Goal: Task Accomplishment & Management: Use online tool/utility

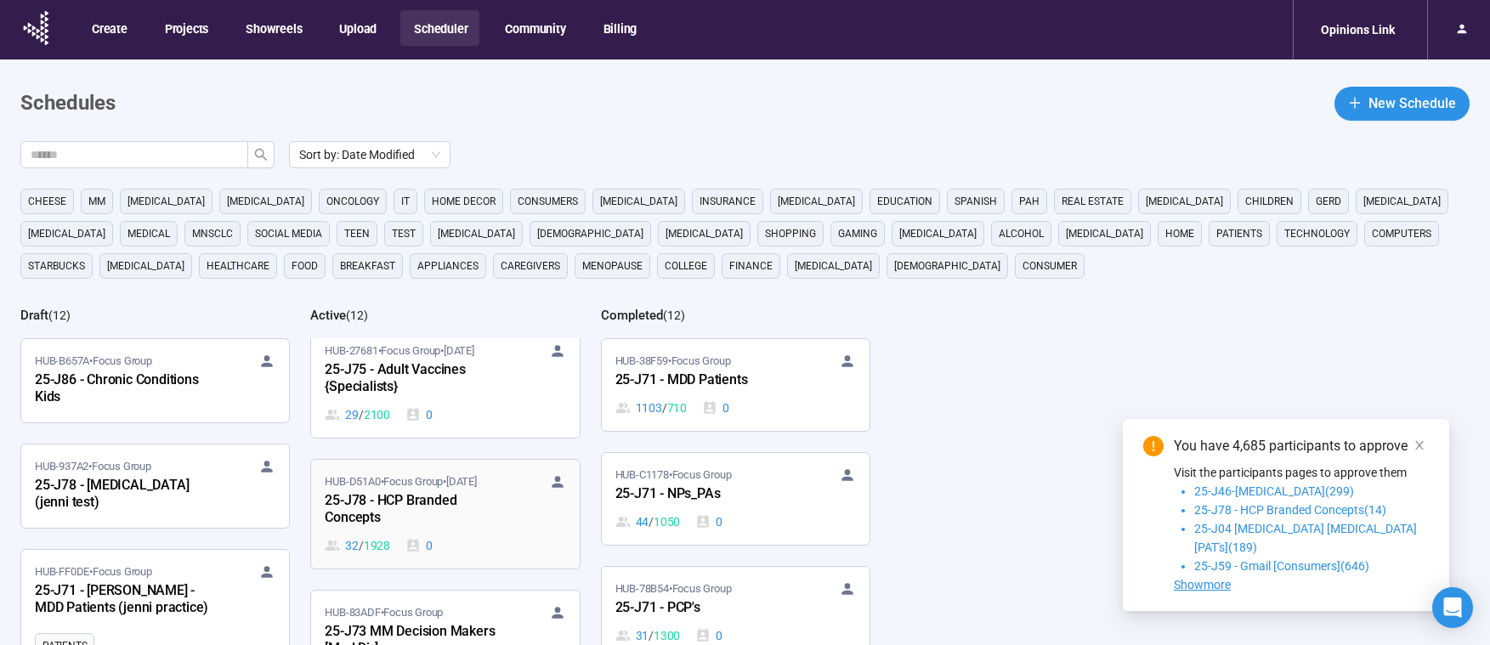
scroll to position [636, 0]
click at [514, 528] on div "HUB-D51A0 • Focus Group • [DATE]-J78 - HCP Branded Concepts 32 / 1928 0" at bounding box center [445, 509] width 241 height 82
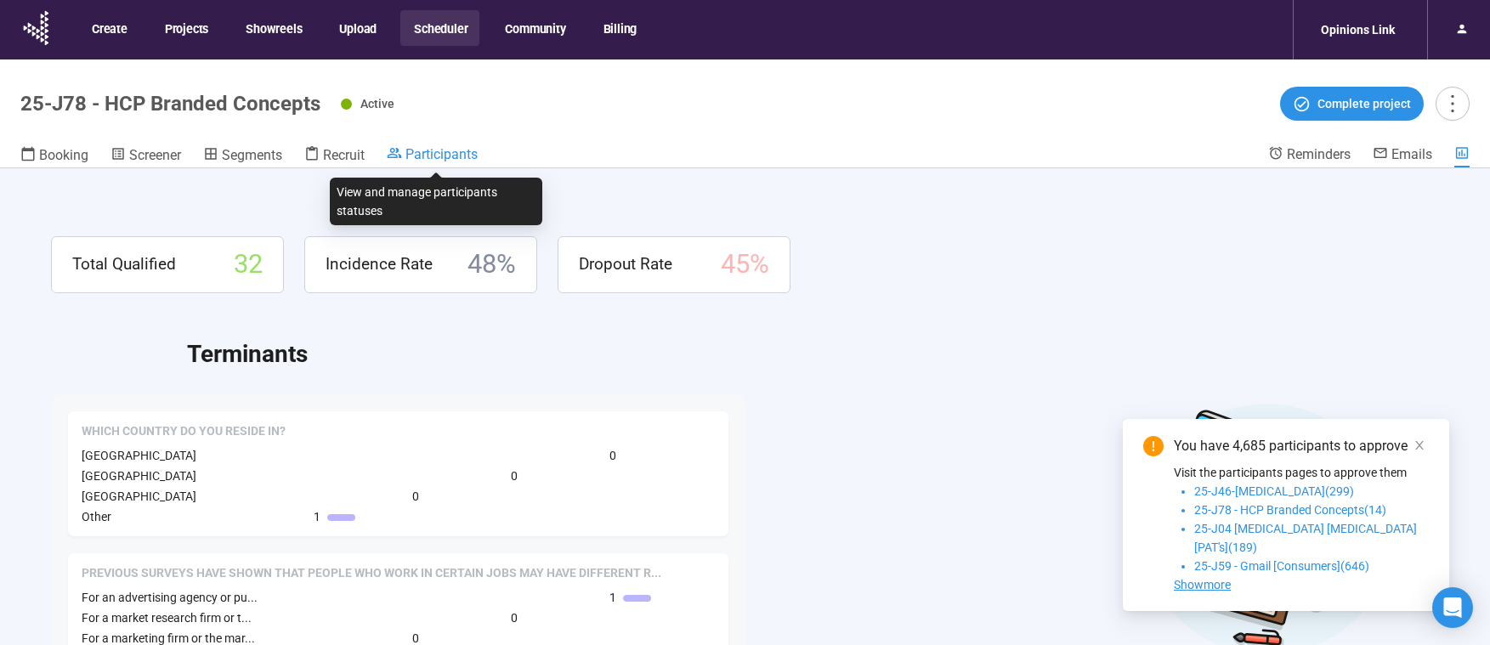
click at [454, 152] on span "Participants" at bounding box center [441, 154] width 72 height 16
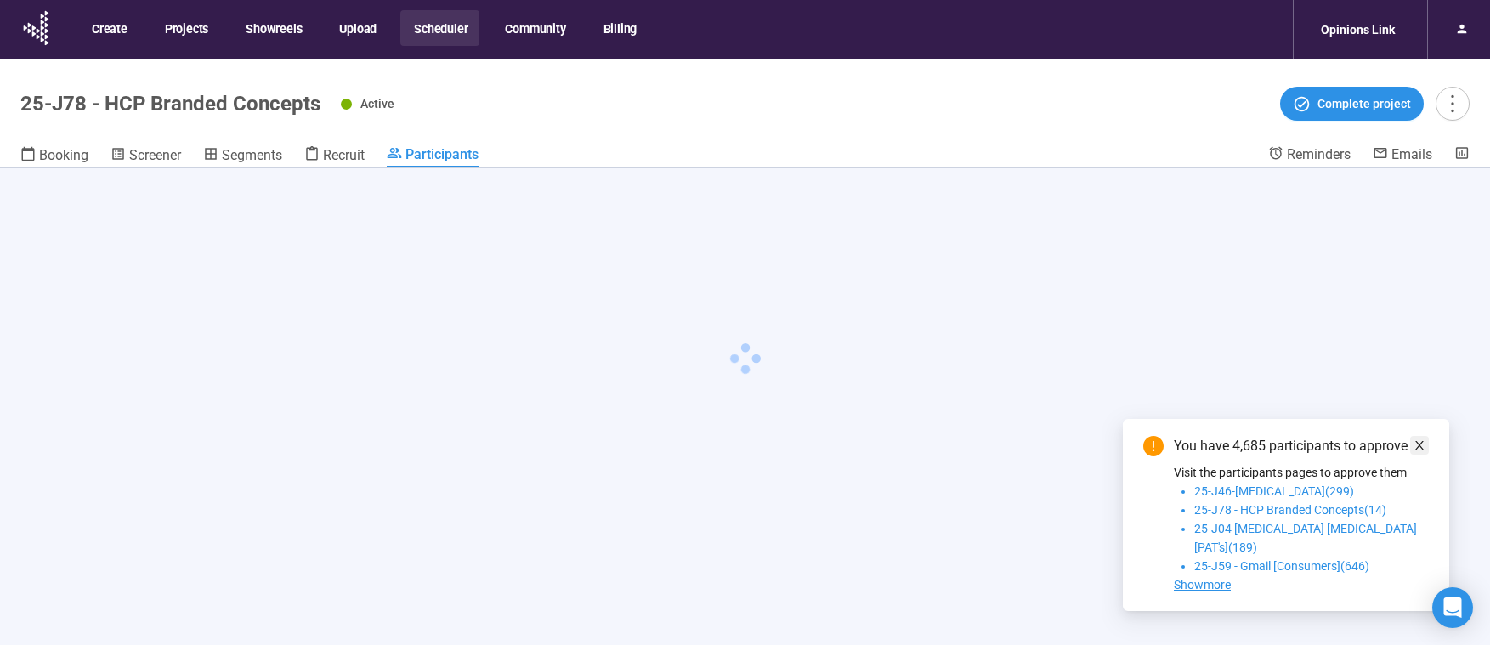
click at [1420, 451] on icon "close" at bounding box center [1419, 445] width 12 height 12
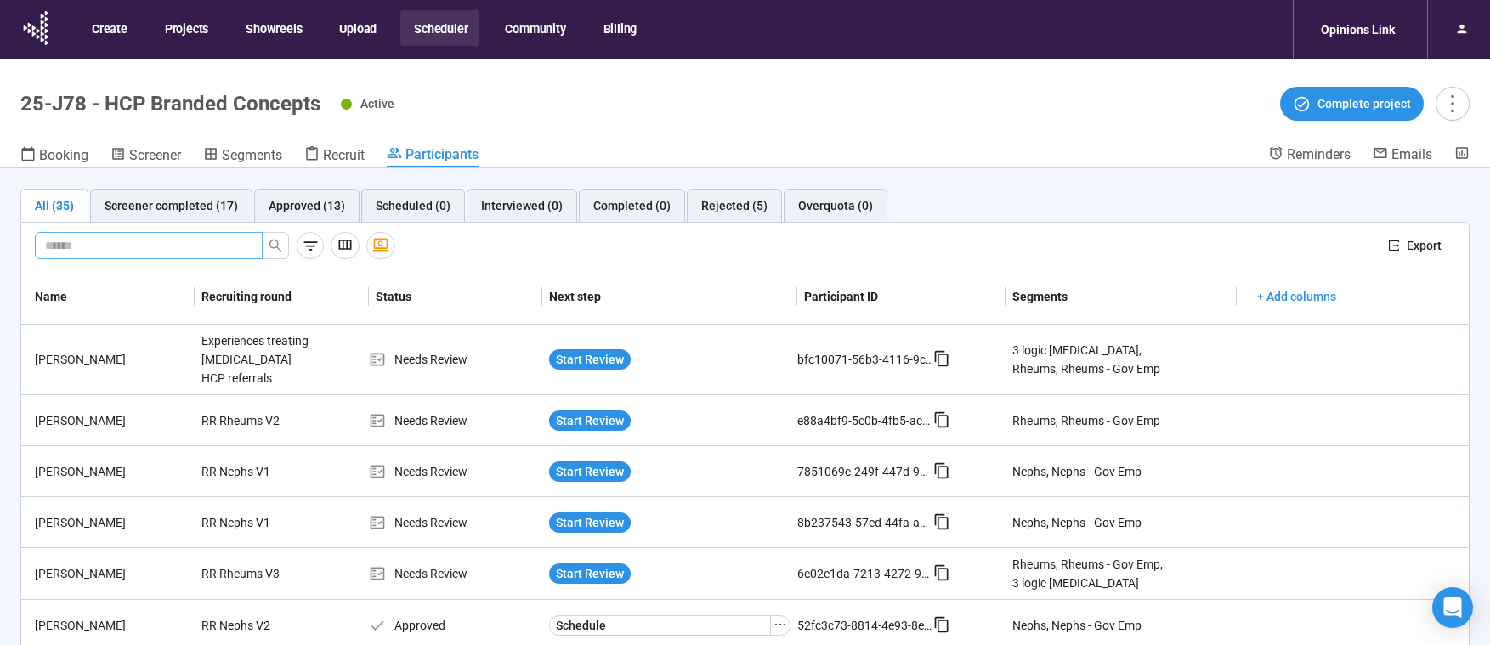
click at [167, 242] on input "text" at bounding box center [142, 245] width 194 height 19
type input "**"
drag, startPoint x: 4, startPoint y: 243, endPoint x: -38, endPoint y: 243, distance: 42.5
click at [45, 243] on input "**" at bounding box center [142, 245] width 194 height 19
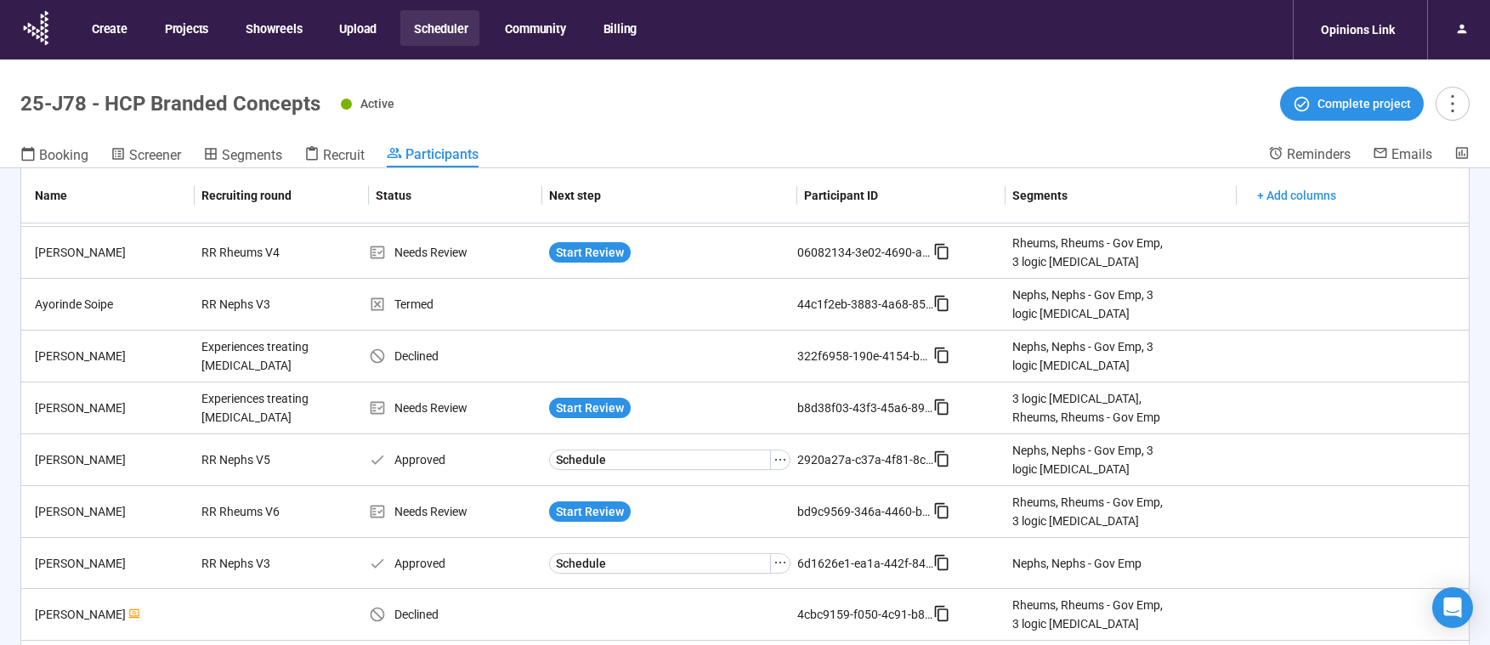
scroll to position [650, 0]
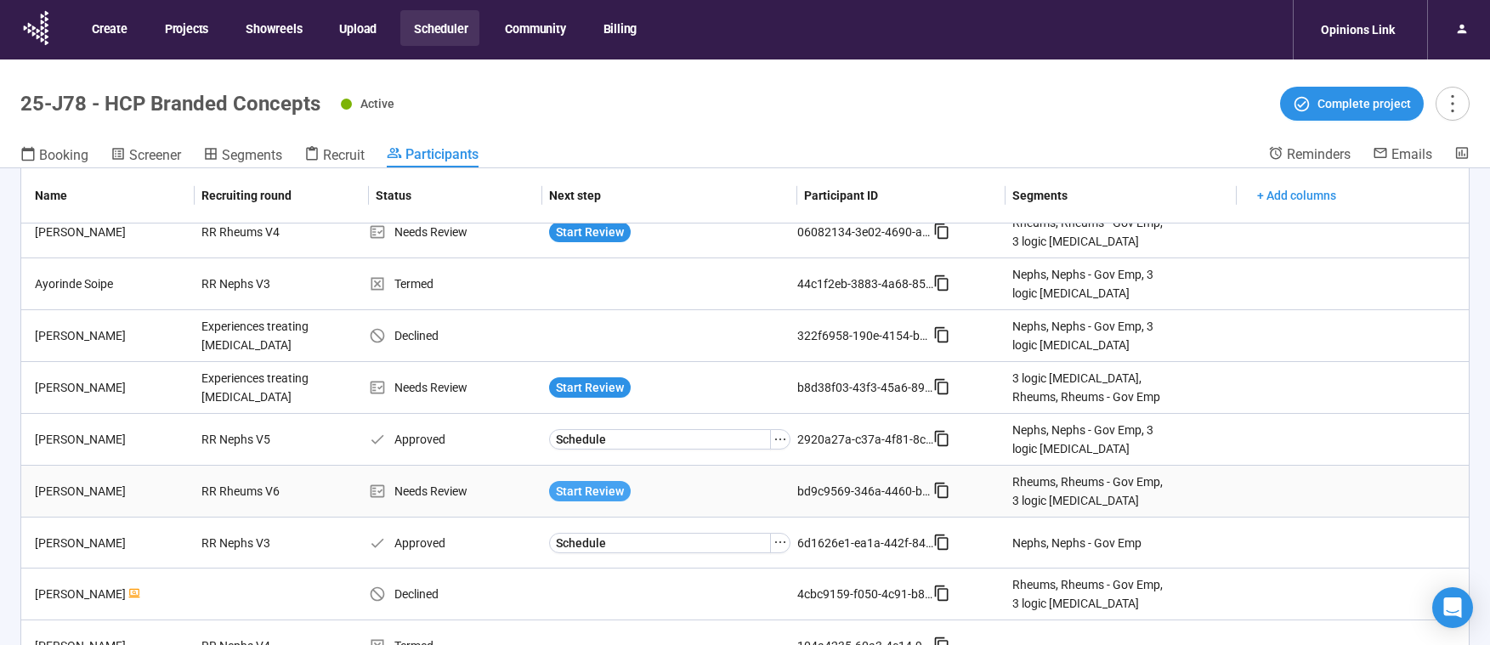
click at [576, 482] on span "Start Review" at bounding box center [590, 491] width 68 height 19
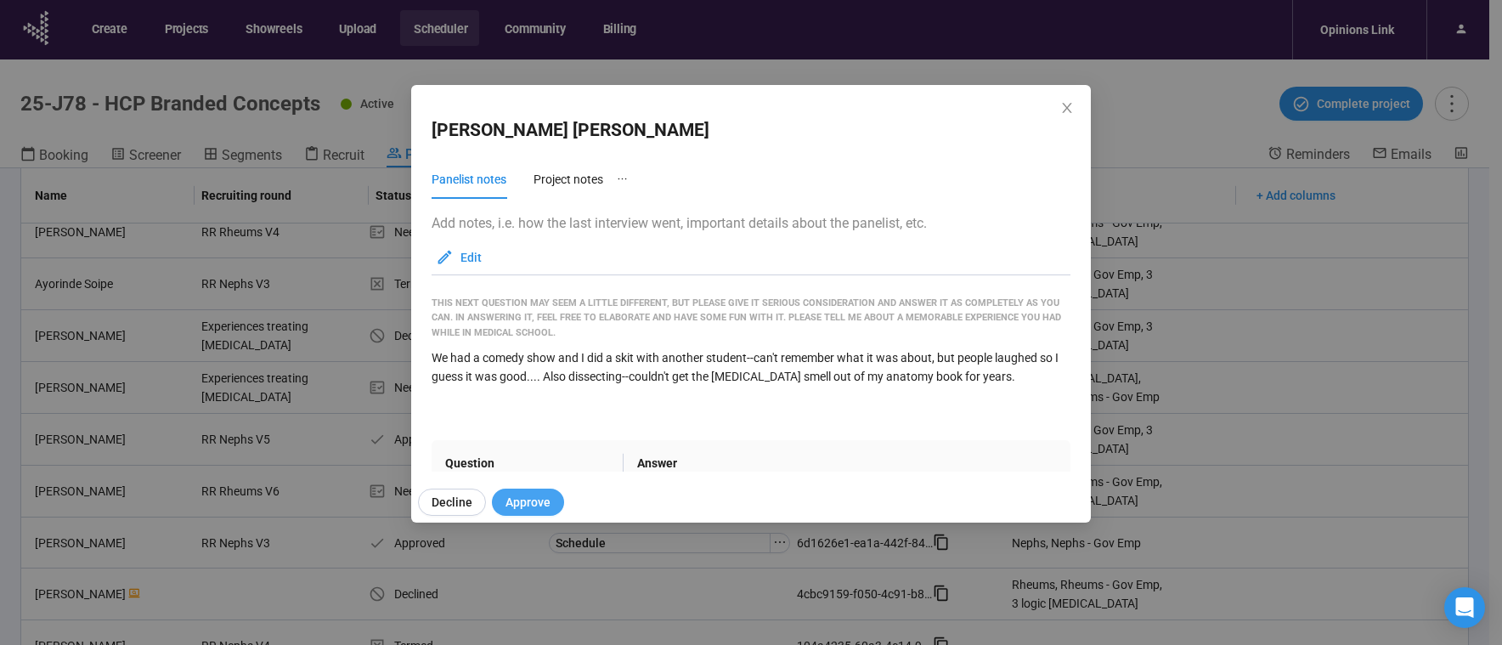
click at [539, 505] on span "Approve" at bounding box center [528, 502] width 45 height 19
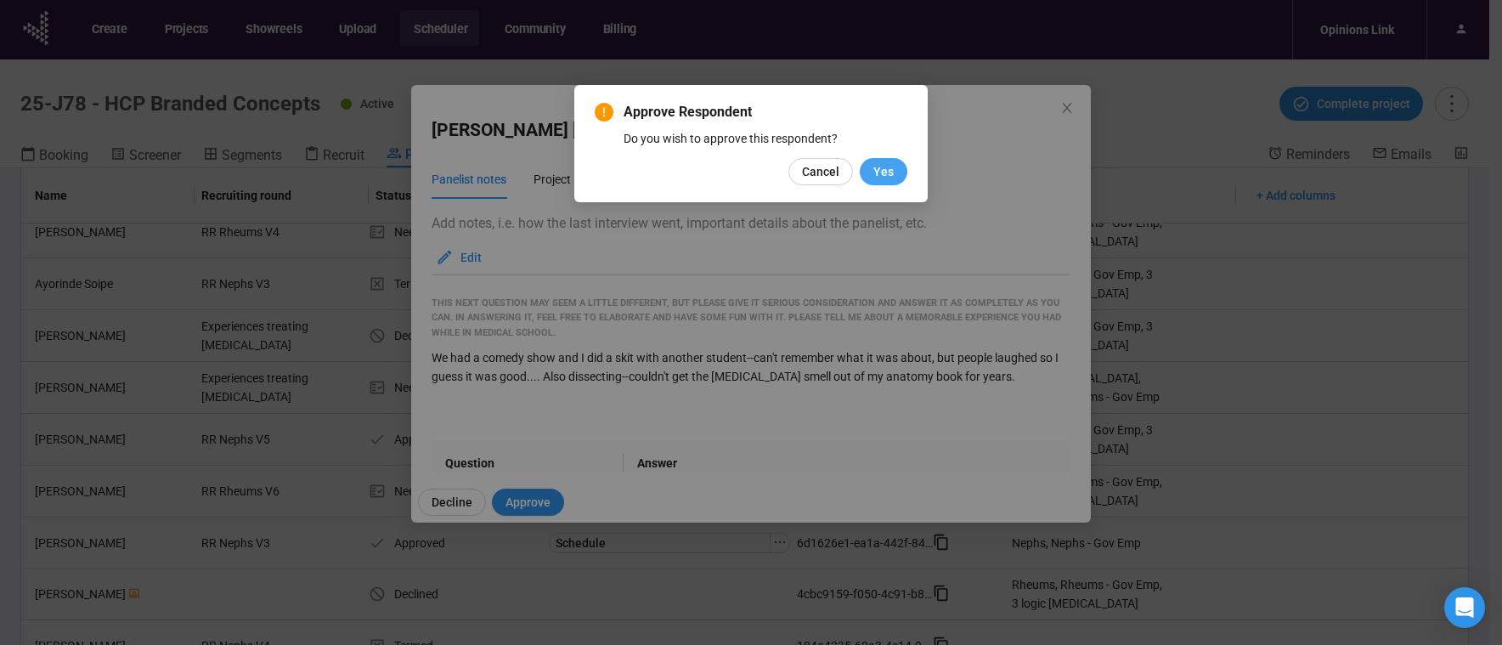
click at [888, 174] on span "Yes" at bounding box center [884, 171] width 20 height 19
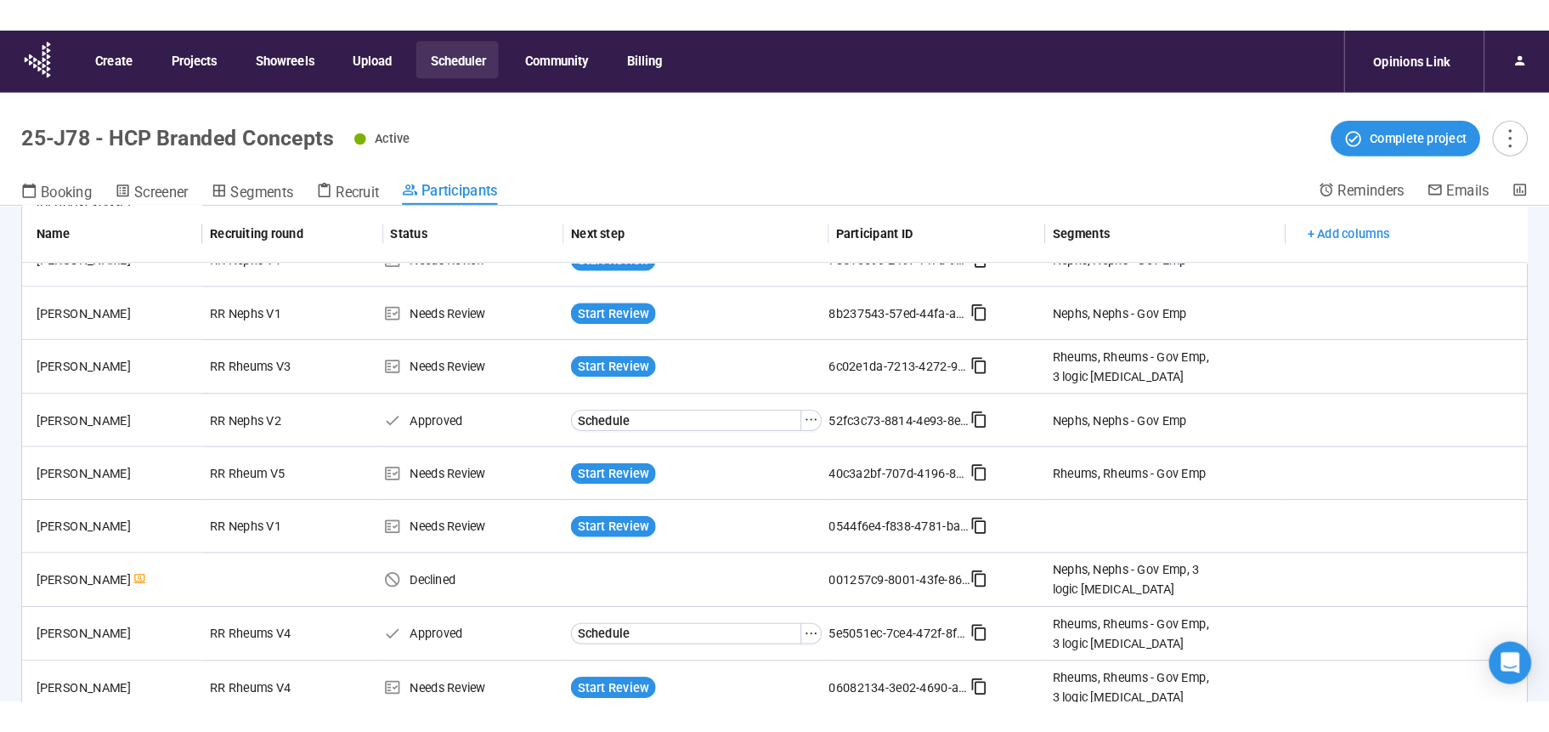
scroll to position [0, 0]
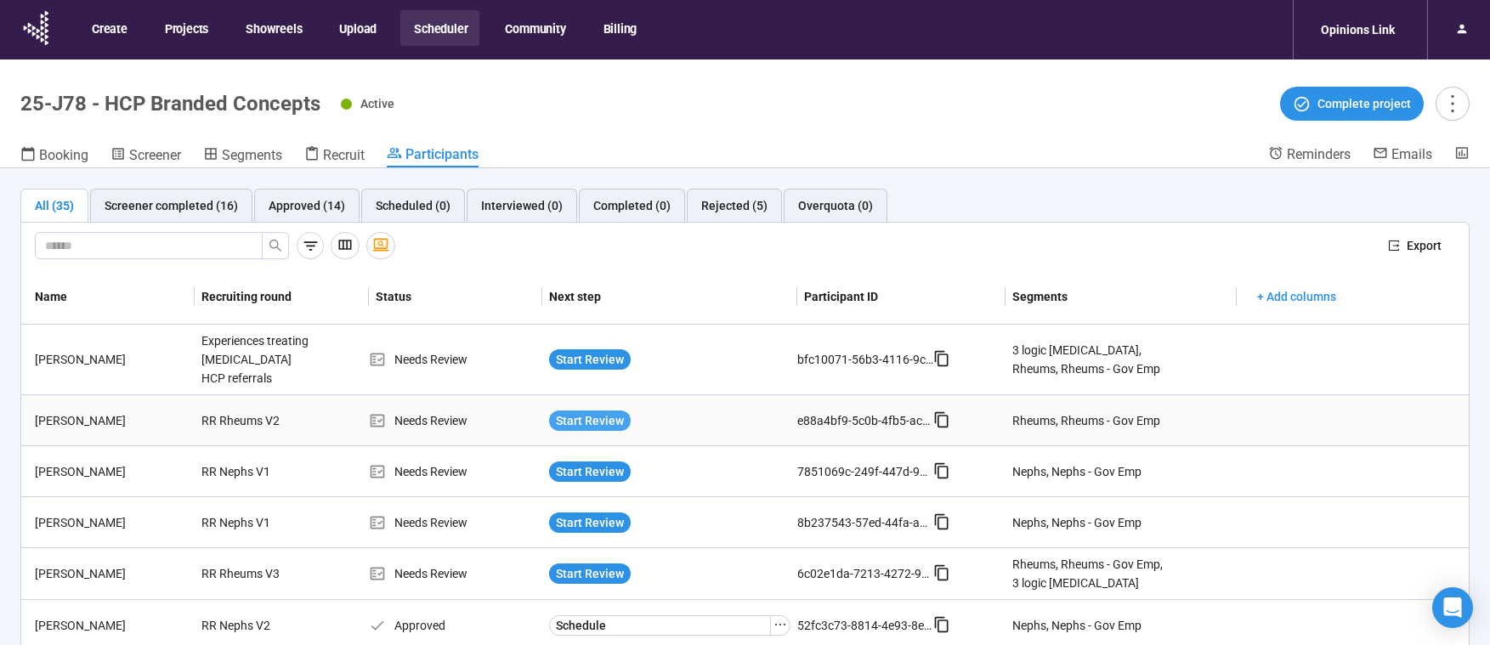
click at [595, 411] on span "Start Review" at bounding box center [590, 420] width 68 height 19
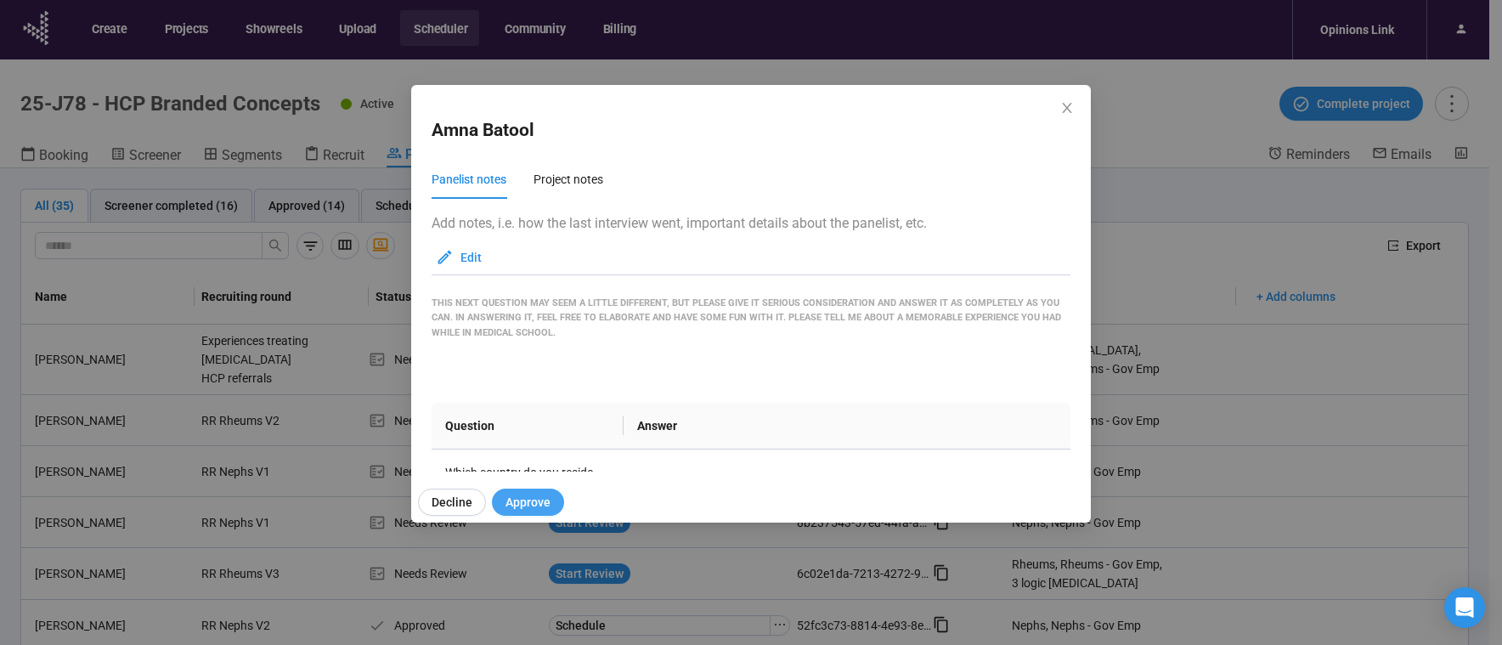
click at [518, 495] on span "Approve" at bounding box center [528, 502] width 45 height 19
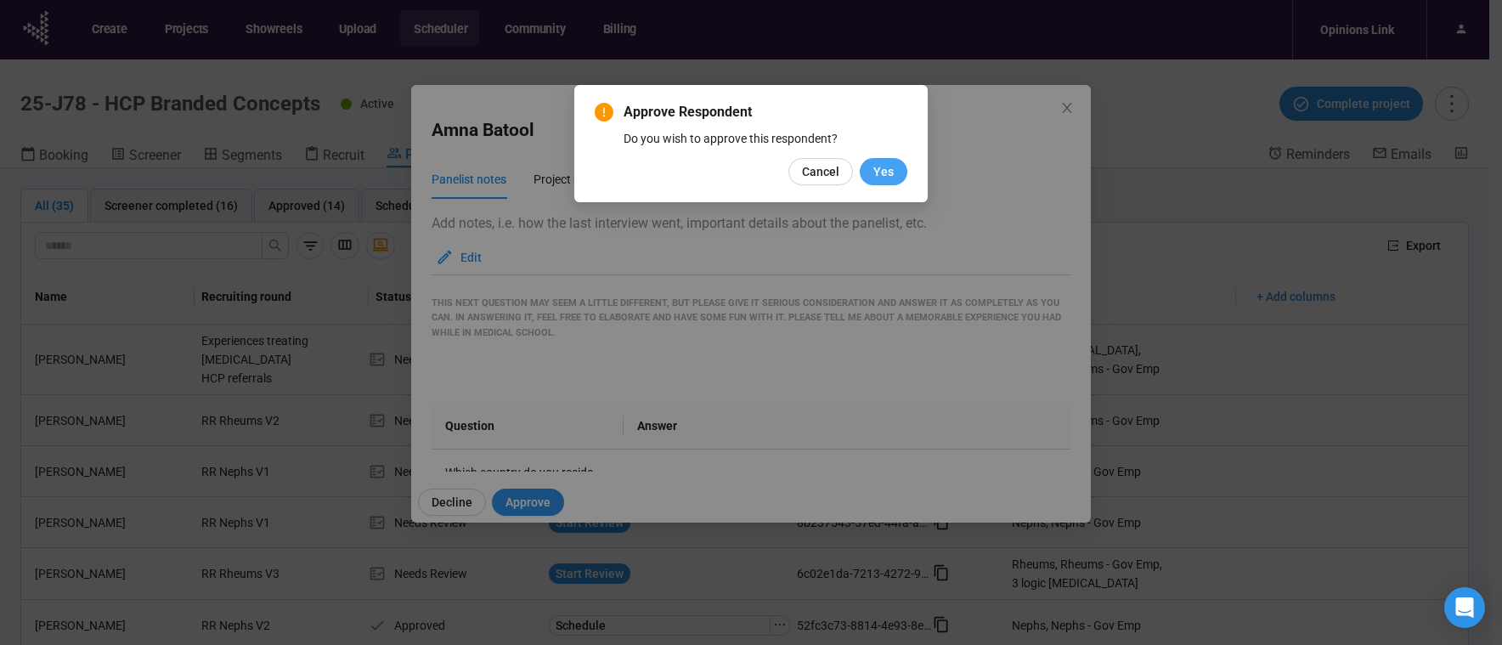
click at [877, 173] on span "Yes" at bounding box center [884, 171] width 20 height 19
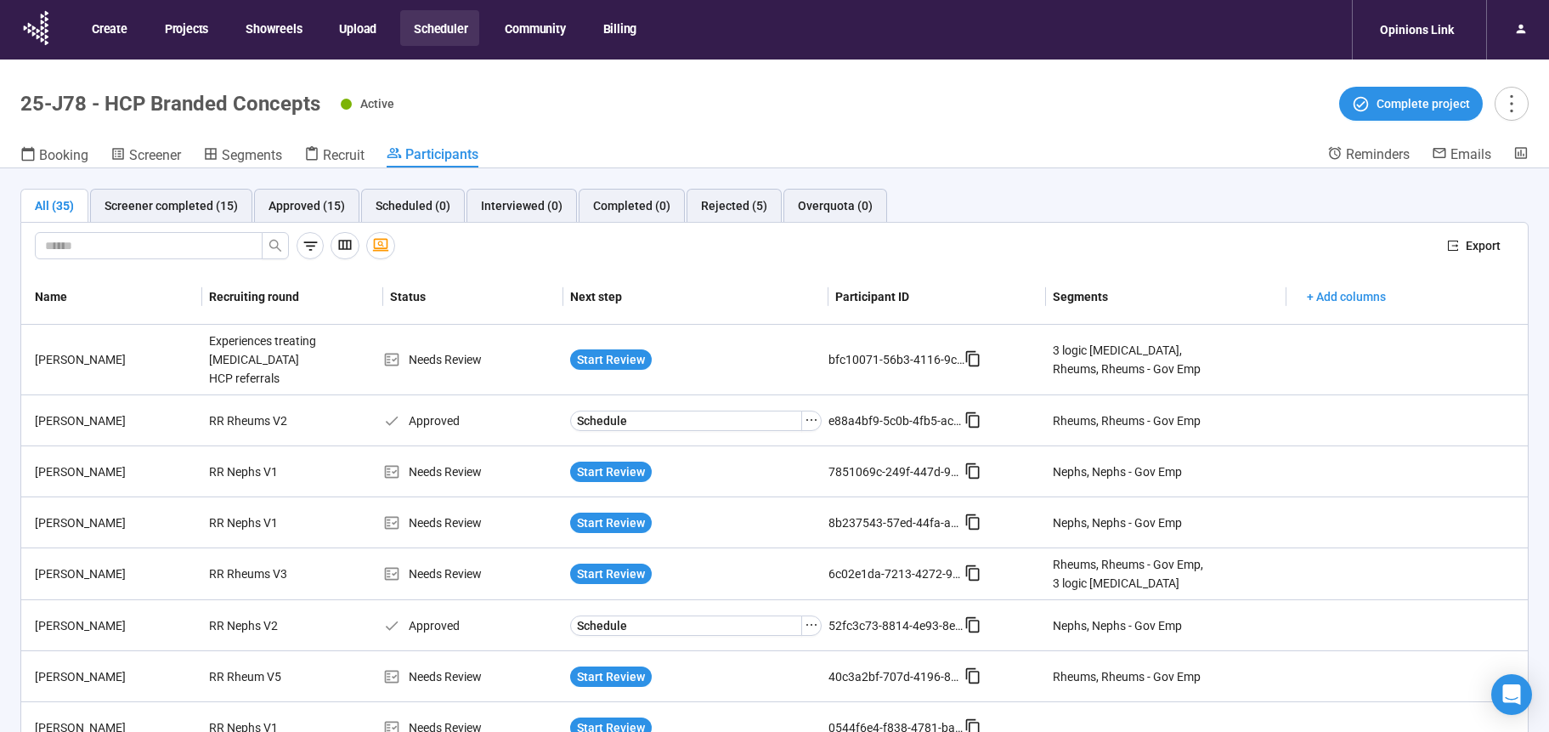
click at [125, 231] on div "Export" at bounding box center [774, 247] width 1507 height 48
click at [126, 242] on input "text" at bounding box center [142, 245] width 194 height 19
type input "*******"
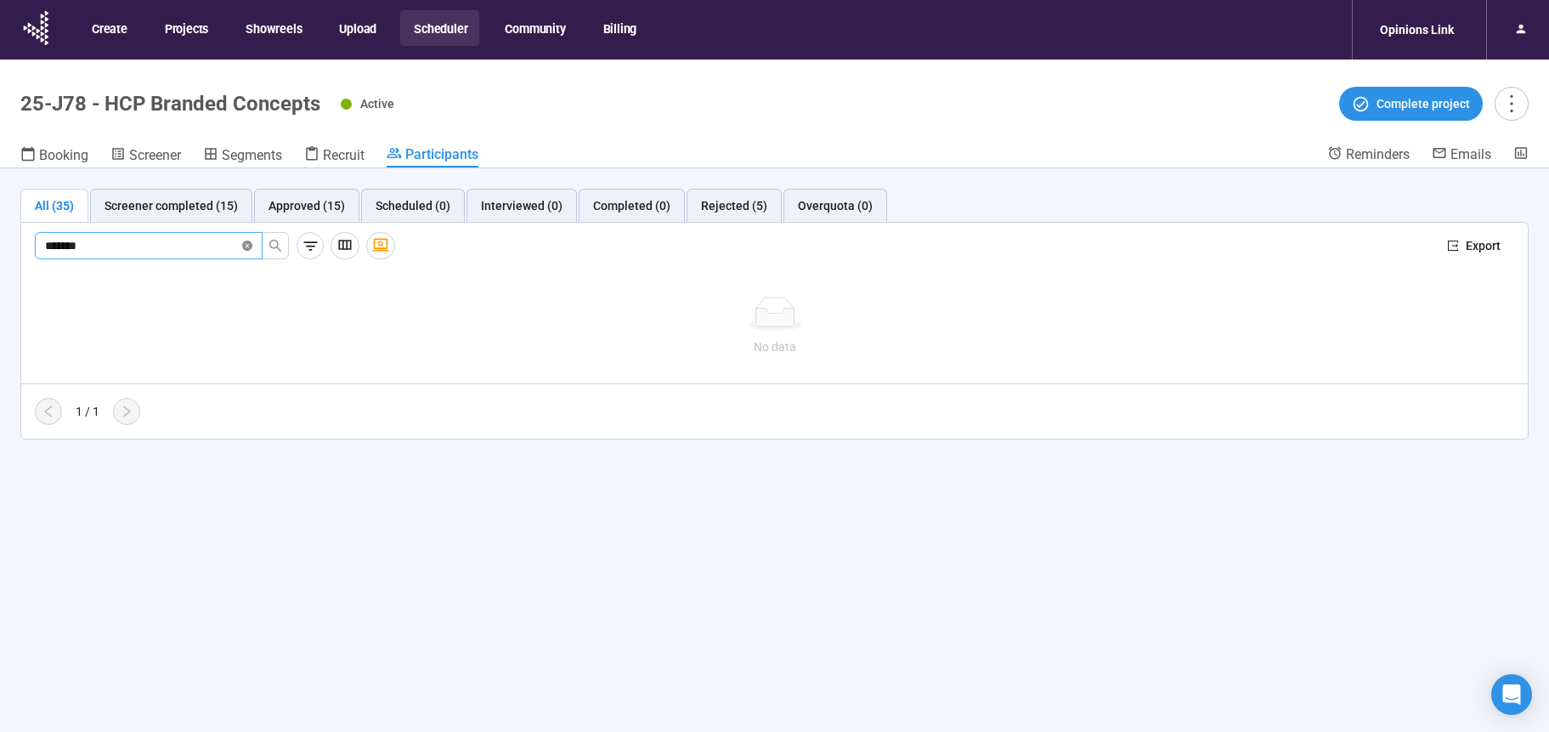
click at [249, 245] on icon "close-circle" at bounding box center [247, 246] width 10 height 10
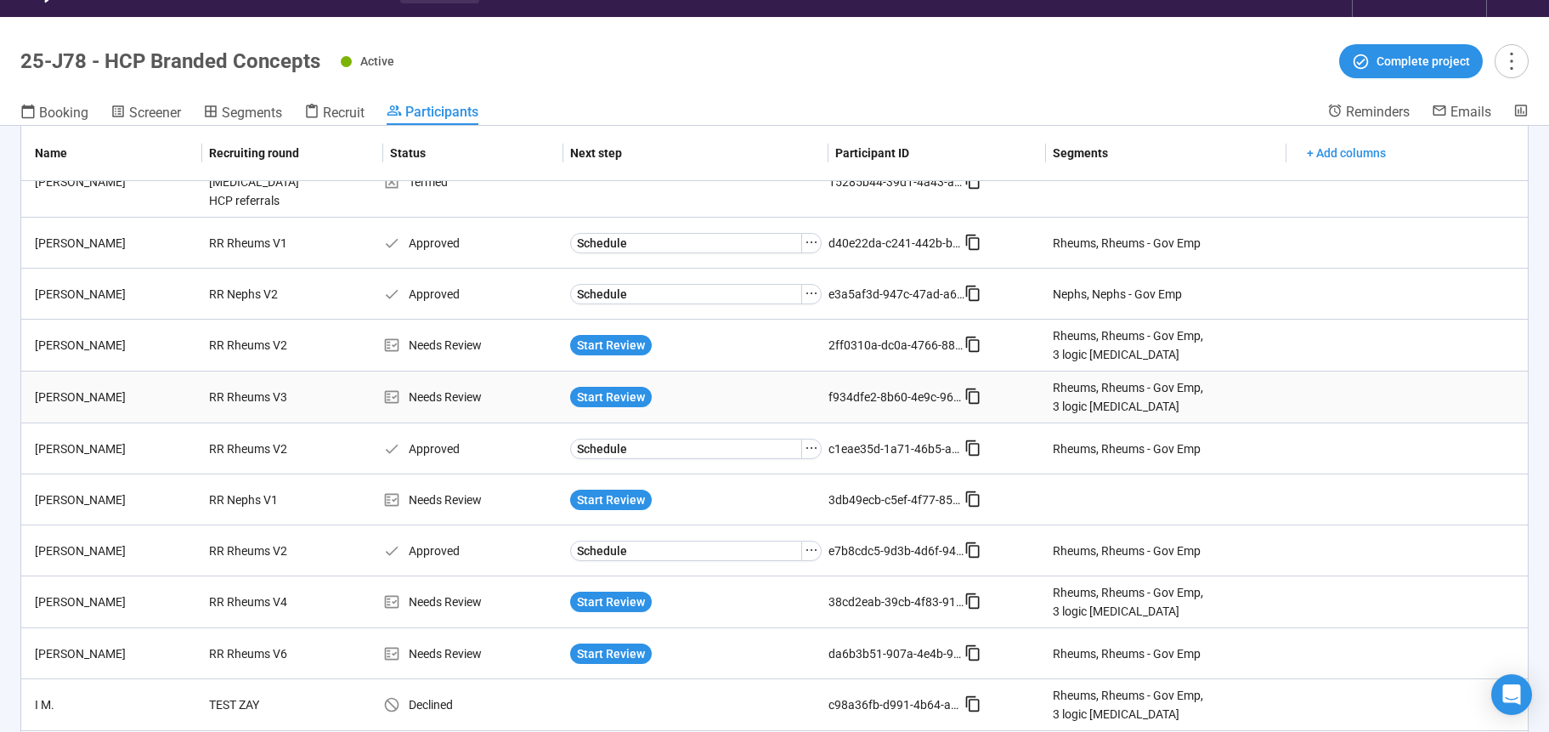
scroll to position [59, 0]
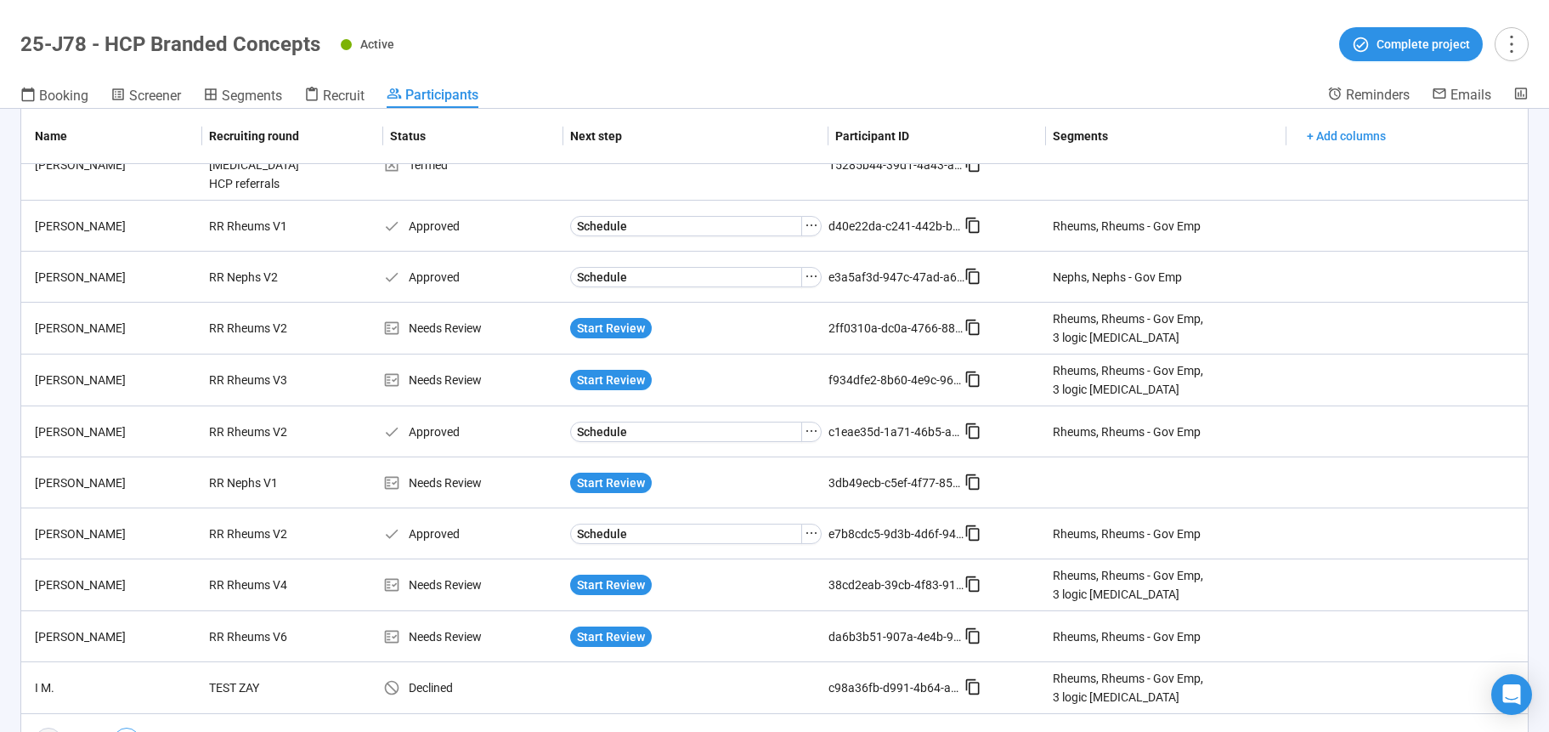
click at [121, 644] on icon "right" at bounding box center [127, 741] width 14 height 14
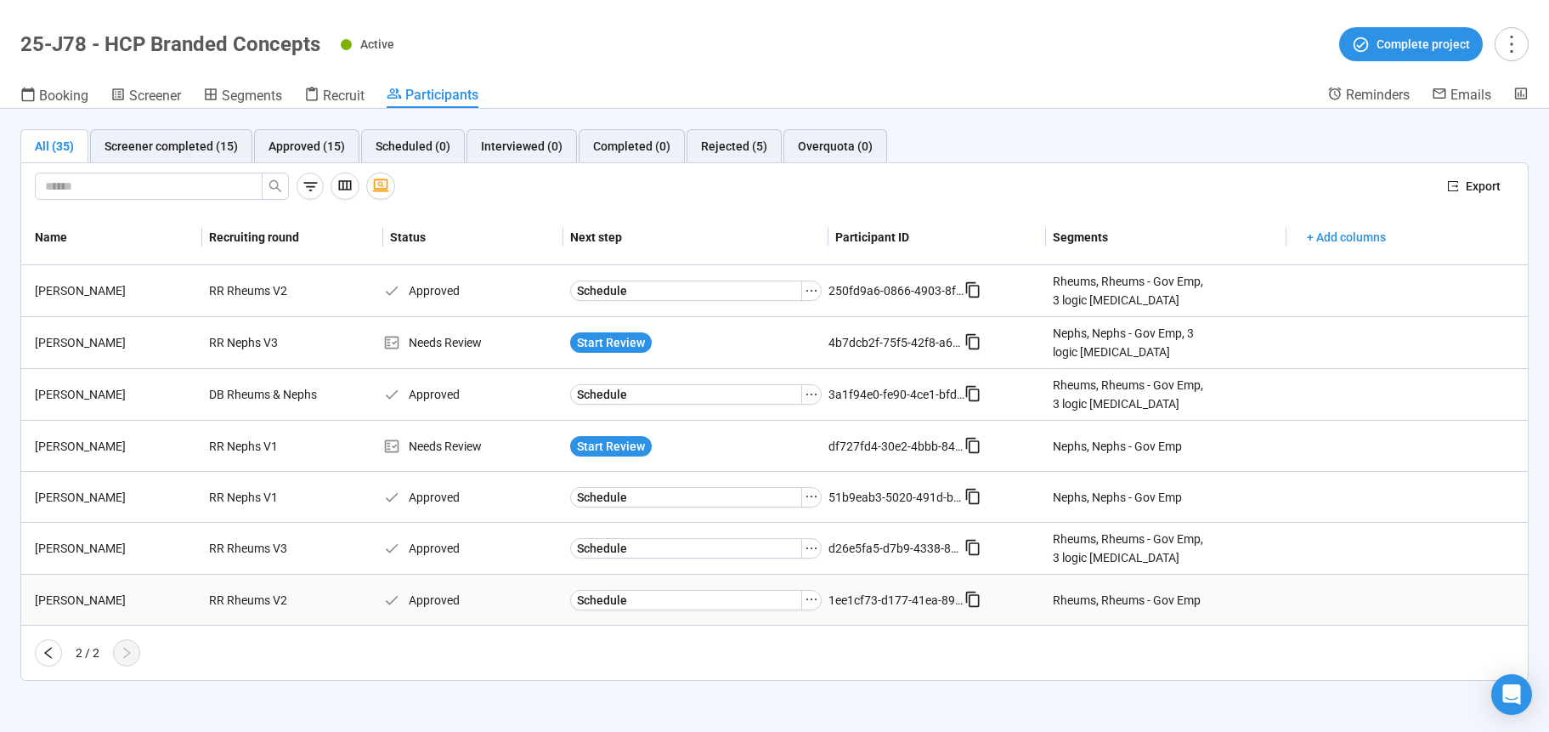
scroll to position [46, 0]
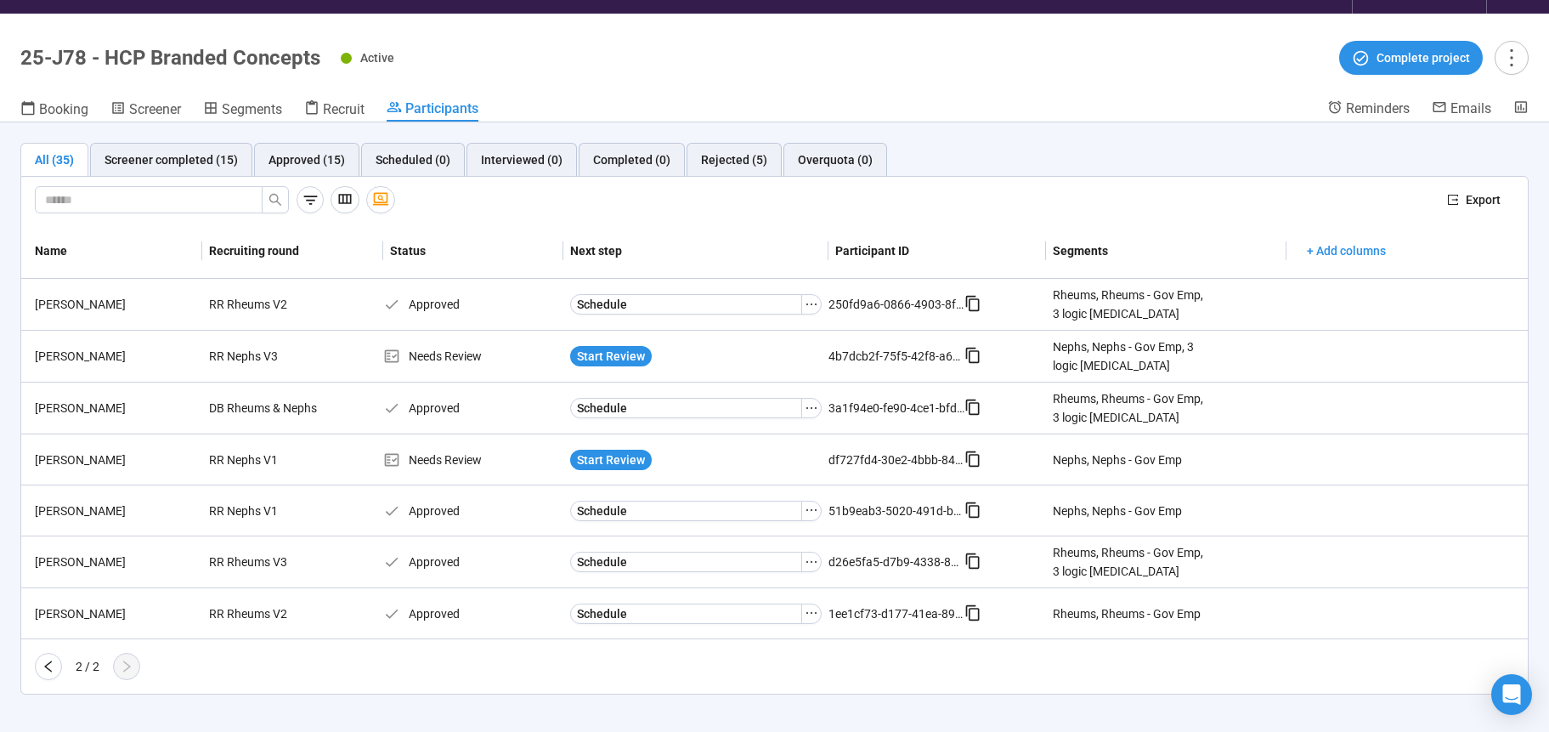
click at [43, 157] on div "All (35)" at bounding box center [54, 159] width 39 height 19
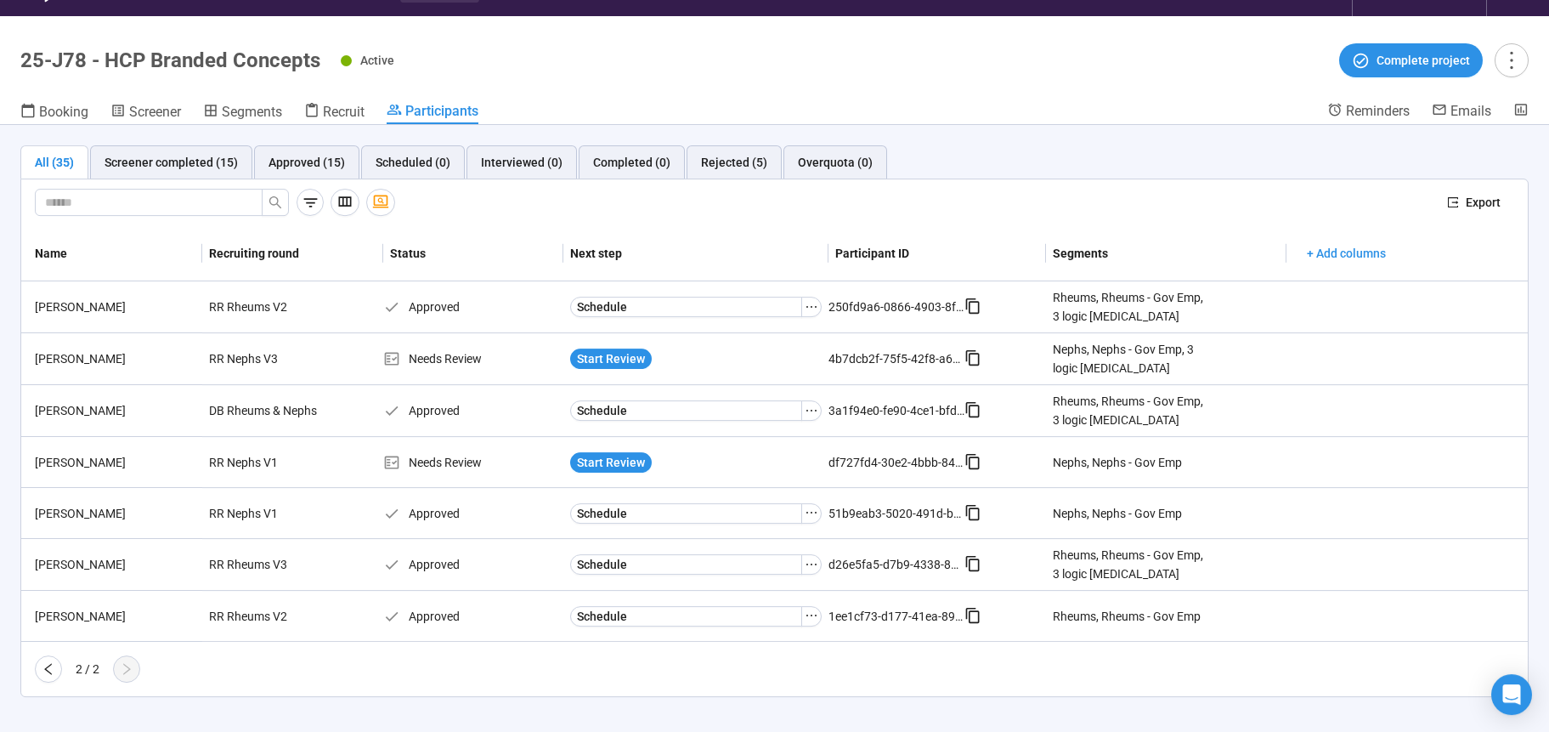
scroll to position [32, 0]
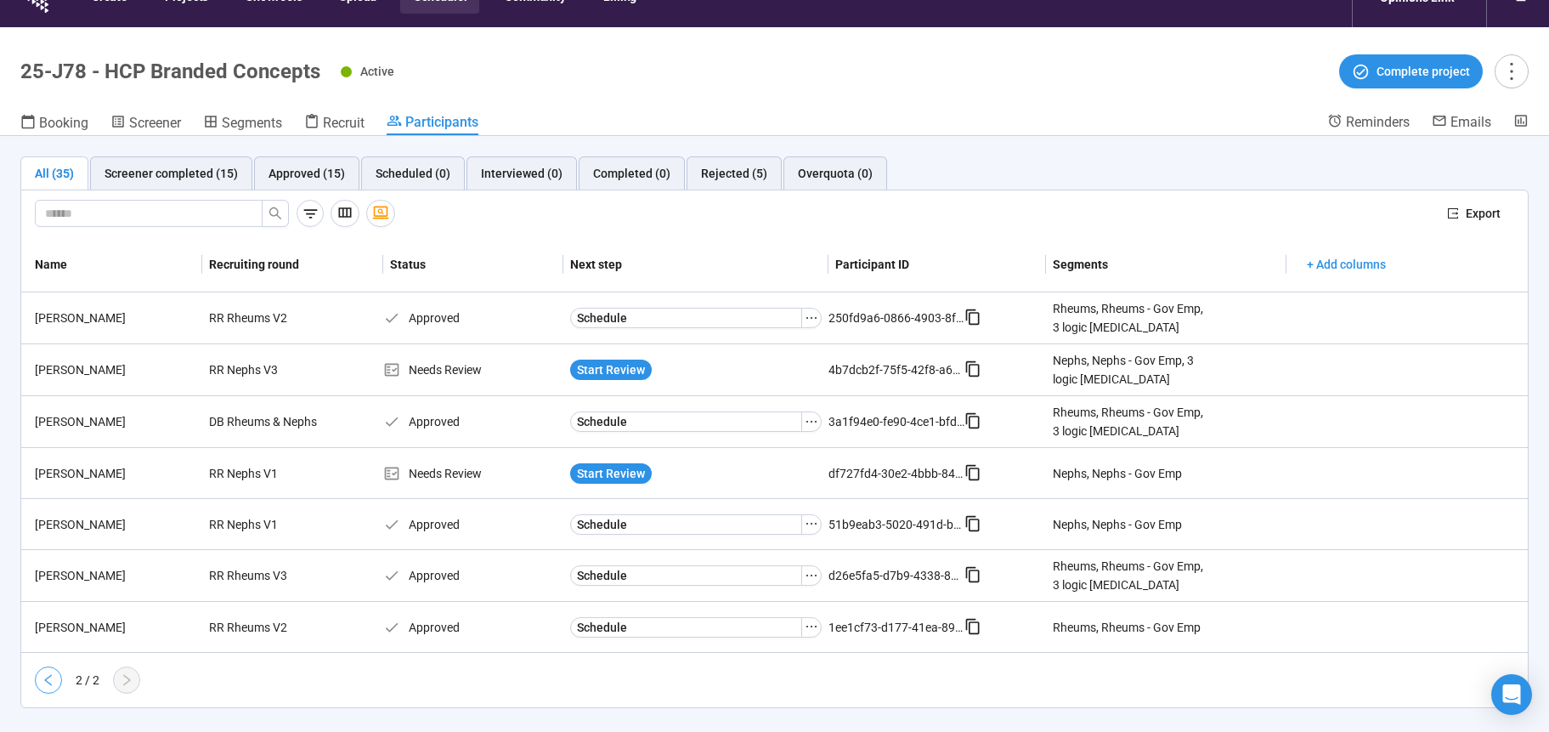
click at [39, 644] on button "button" at bounding box center [48, 679] width 27 height 27
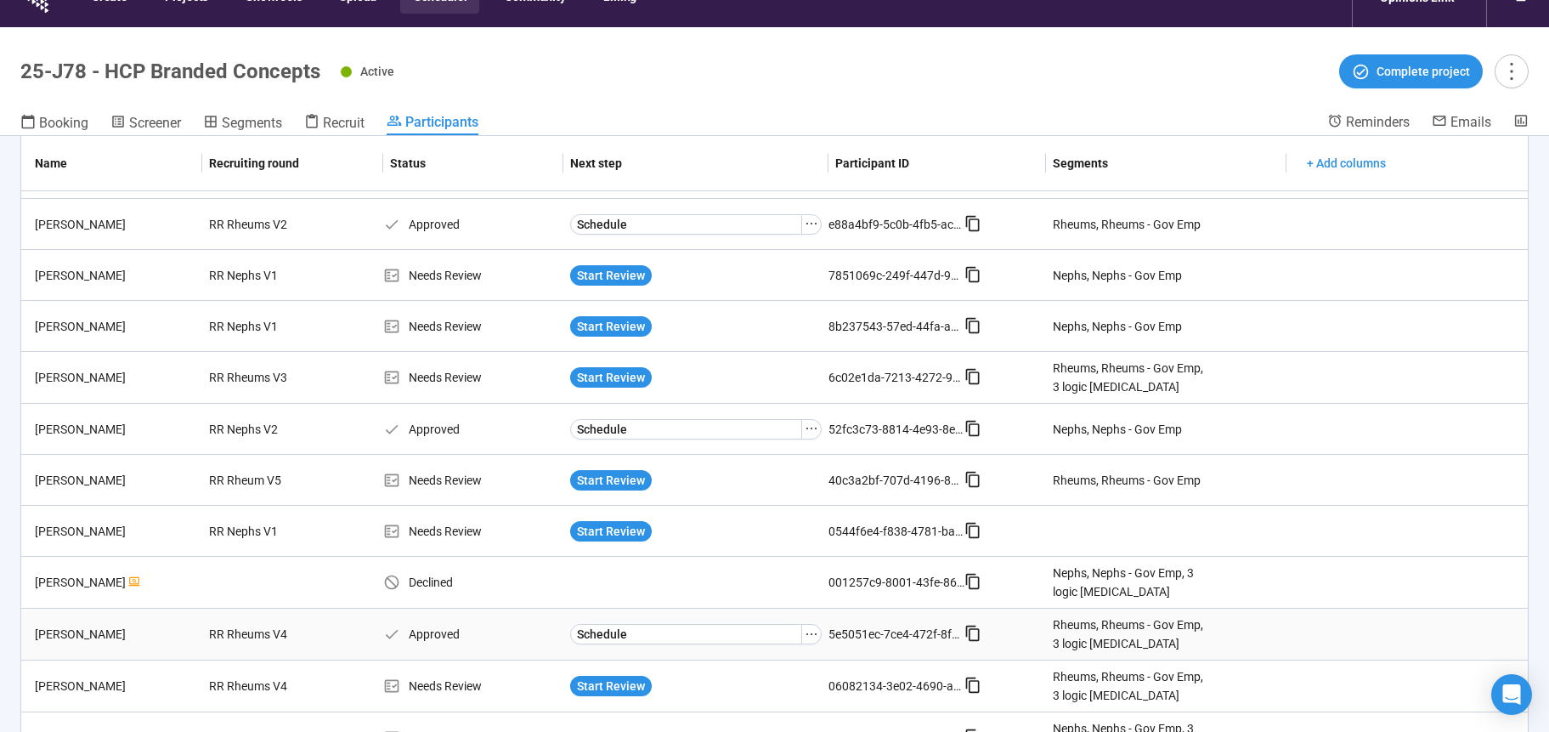
scroll to position [0, 0]
